Goal: Task Accomplishment & Management: Use online tool/utility

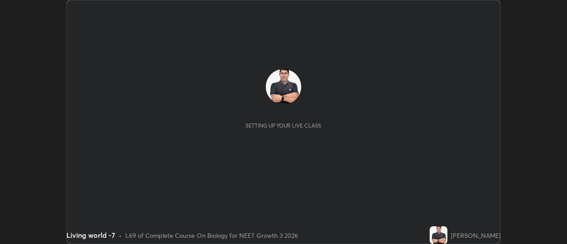
scroll to position [244, 567]
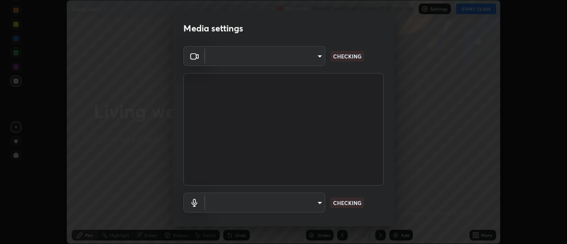
type input "cf8053163bb2f7d6ecf3d6bd7b4235d237b850a42bc303a0614f26eb784a67d0"
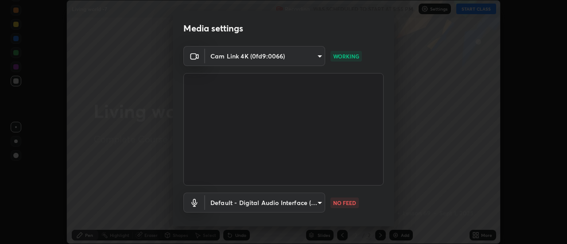
click at [314, 206] on body "Erase all Living world -7 Recording WAS SCHEDULED TO START AT 5:55 PM Settings …" at bounding box center [283, 122] width 567 height 244
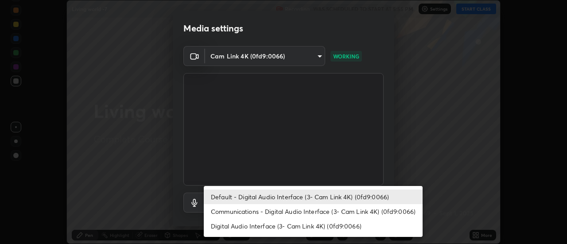
click at [316, 211] on li "Communications - Digital Audio Interface (3- Cam Link 4K) (0fd9:0066)" at bounding box center [313, 211] width 219 height 15
type input "communications"
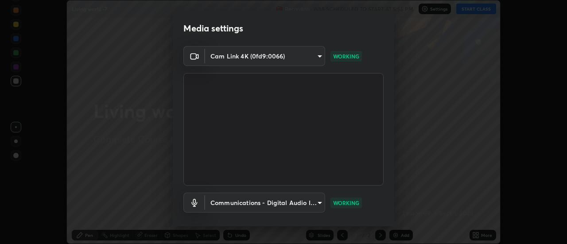
scroll to position [47, 0]
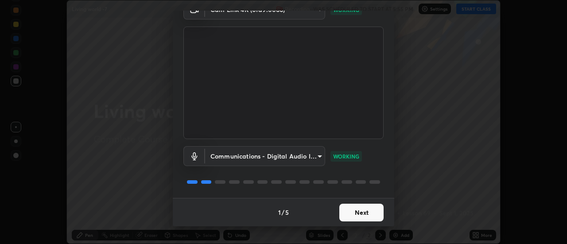
click at [368, 213] on button "Next" at bounding box center [361, 213] width 44 height 18
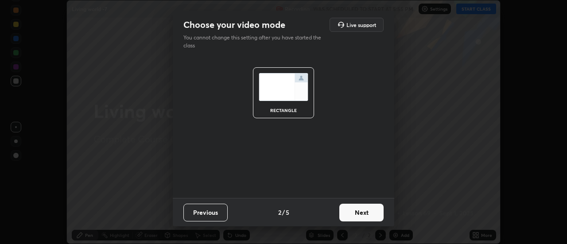
click at [371, 214] on button "Next" at bounding box center [361, 213] width 44 height 18
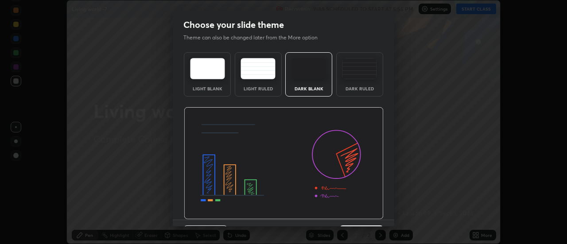
scroll to position [22, 0]
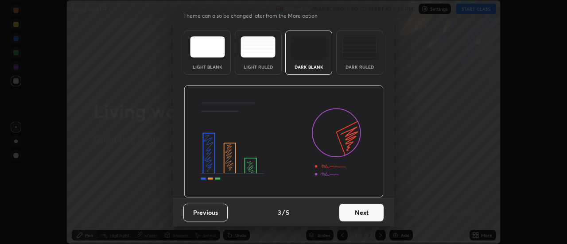
click at [373, 214] on button "Next" at bounding box center [361, 213] width 44 height 18
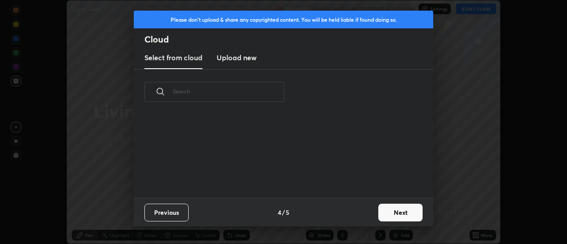
scroll to position [0, 0]
click at [396, 212] on button "Next" at bounding box center [400, 213] width 44 height 18
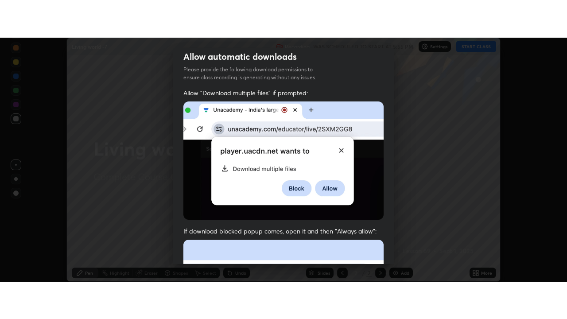
scroll to position [227, 0]
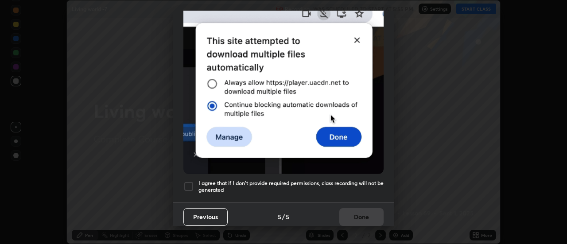
click at [184, 182] on div at bounding box center [188, 186] width 11 height 11
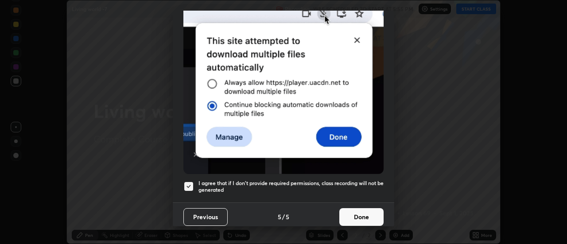
click at [364, 213] on button "Done" at bounding box center [361, 217] width 44 height 18
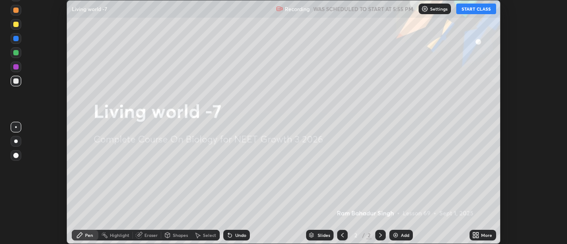
click at [474, 9] on button "START CLASS" at bounding box center [476, 9] width 40 height 11
click at [476, 235] on icon at bounding box center [475, 235] width 7 height 7
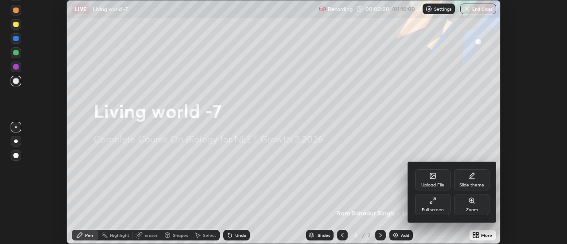
click at [433, 206] on div "Full screen" at bounding box center [432, 204] width 35 height 21
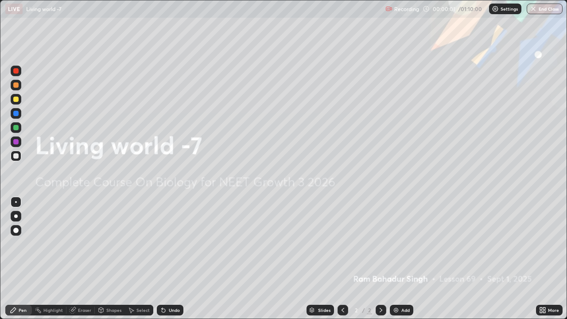
scroll to position [319, 567]
click at [393, 244] on img at bounding box center [395, 310] width 7 height 7
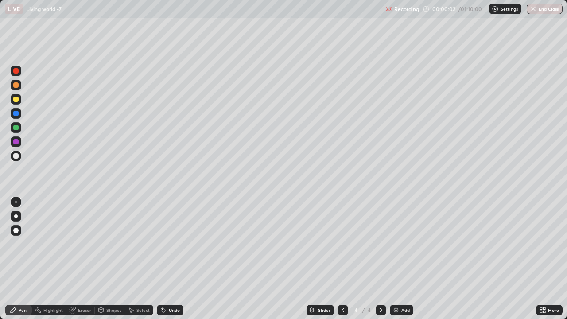
click at [394, 244] on img at bounding box center [395, 310] width 7 height 7
click at [396, 244] on img at bounding box center [395, 310] width 7 height 7
click at [397, 244] on img at bounding box center [395, 310] width 7 height 7
click at [398, 244] on img at bounding box center [395, 310] width 7 height 7
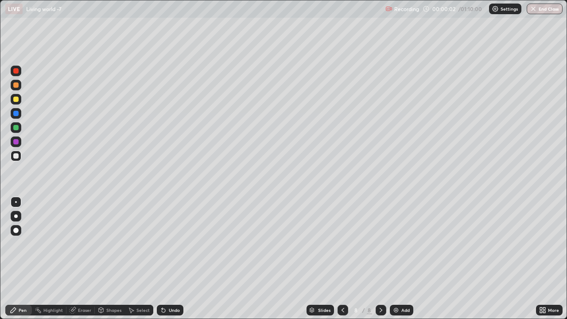
click at [398, 244] on img at bounding box center [395, 310] width 7 height 7
click at [397, 244] on img at bounding box center [395, 310] width 7 height 7
click at [397, 244] on div "Add" at bounding box center [401, 310] width 23 height 11
click at [342, 244] on icon at bounding box center [342, 310] width 3 height 4
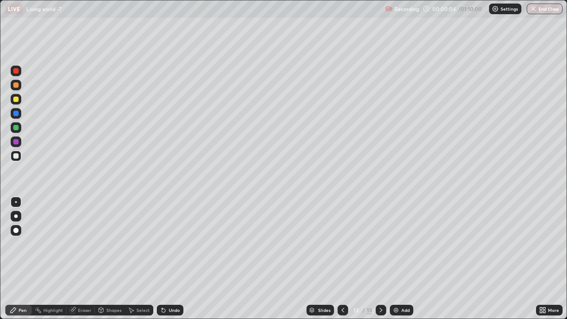
click at [341, 244] on icon at bounding box center [342, 310] width 7 height 7
click at [342, 244] on icon at bounding box center [342, 310] width 3 height 4
click at [342, 244] on icon at bounding box center [342, 310] width 7 height 7
click at [341, 244] on icon at bounding box center [342, 310] width 3 height 4
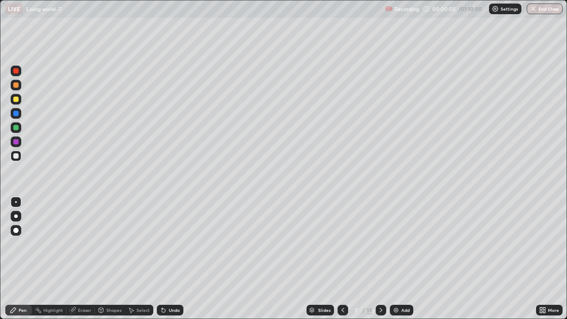
click at [342, 244] on icon at bounding box center [342, 310] width 7 height 7
click at [16, 99] on div at bounding box center [15, 99] width 5 height 5
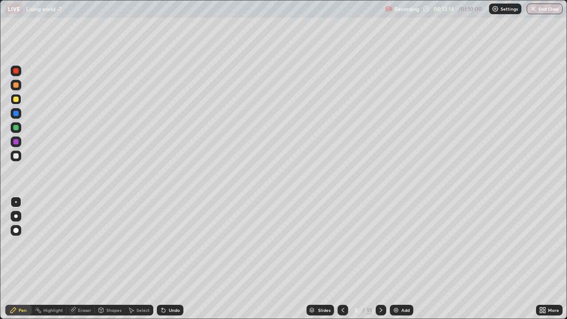
click at [380, 244] on icon at bounding box center [380, 310] width 7 height 7
click at [18, 100] on div at bounding box center [15, 99] width 5 height 5
click at [380, 244] on icon at bounding box center [380, 310] width 7 height 7
click at [342, 244] on icon at bounding box center [342, 310] width 7 height 7
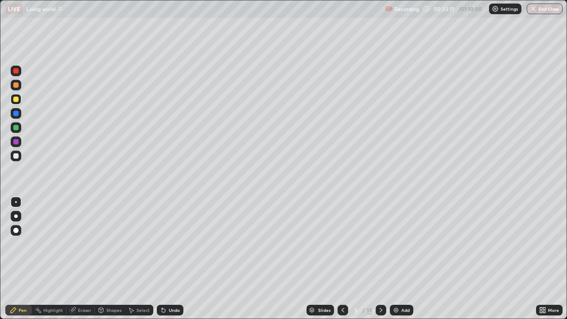
click at [380, 244] on icon at bounding box center [380, 310] width 7 height 7
click at [342, 244] on icon at bounding box center [342, 310] width 7 height 7
click at [380, 244] on icon at bounding box center [380, 310] width 7 height 7
click at [72, 244] on icon at bounding box center [72, 310] width 7 height 7
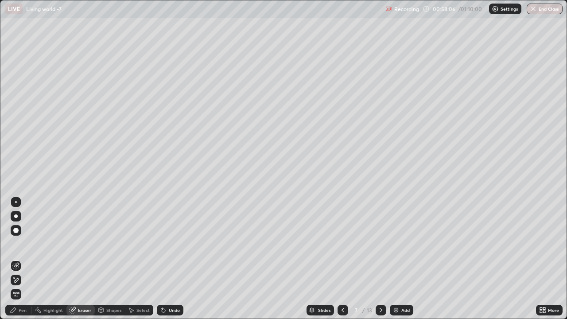
click at [21, 244] on div "Pen" at bounding box center [23, 310] width 8 height 4
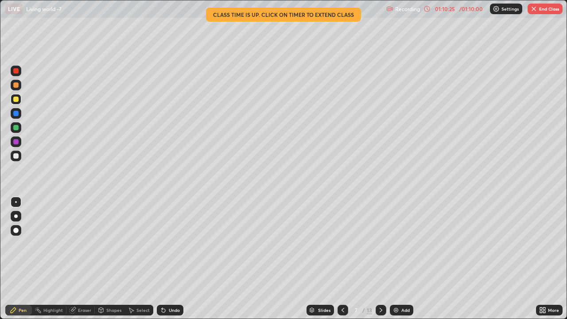
click at [535, 13] on button "End Class" at bounding box center [545, 9] width 35 height 11
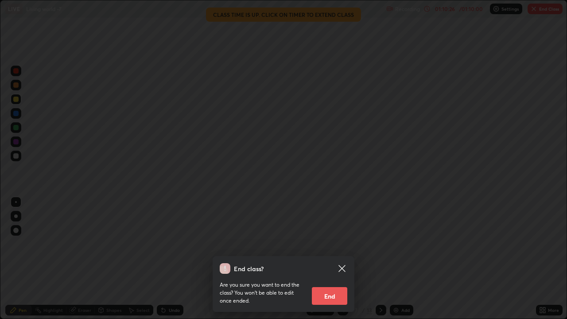
click at [334, 244] on button "End" at bounding box center [329, 296] width 35 height 18
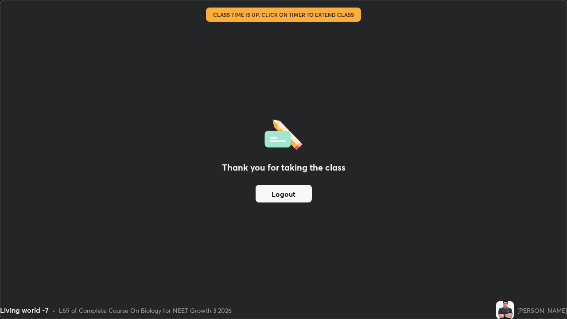
click at [289, 198] on button "Logout" at bounding box center [284, 194] width 56 height 18
